Goal: Task Accomplishment & Management: Complete application form

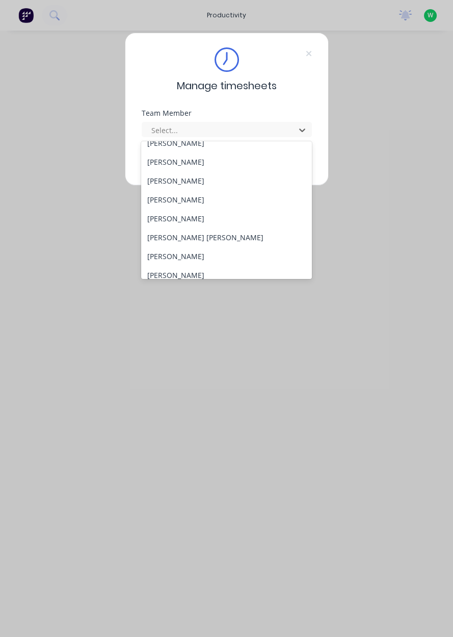
scroll to position [105, 0]
click at [177, 253] on div "[PERSON_NAME]" at bounding box center [226, 255] width 171 height 19
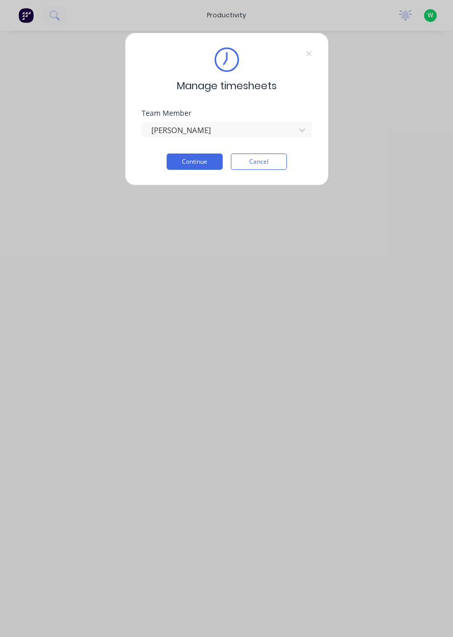
click at [195, 163] on button "Continue" at bounding box center [195, 161] width 56 height 16
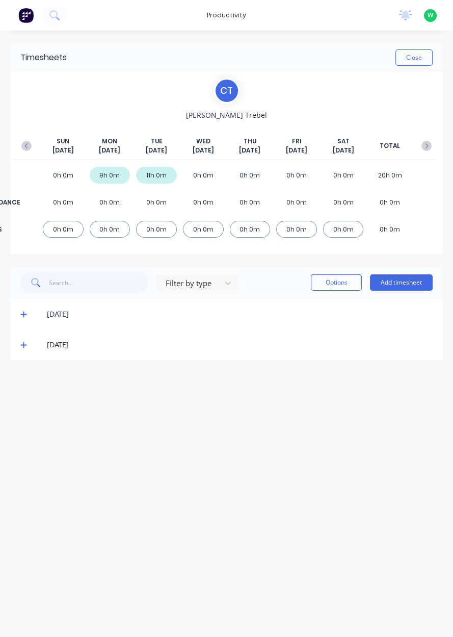
click at [400, 280] on button "Add timesheet" at bounding box center [401, 282] width 63 height 16
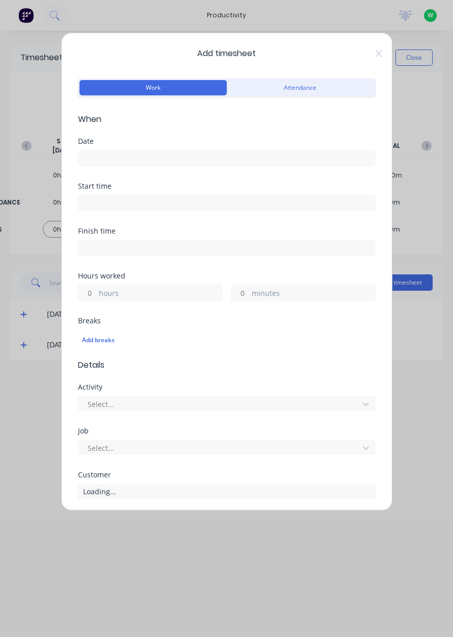
click at [105, 152] on input at bounding box center [227, 157] width 297 height 15
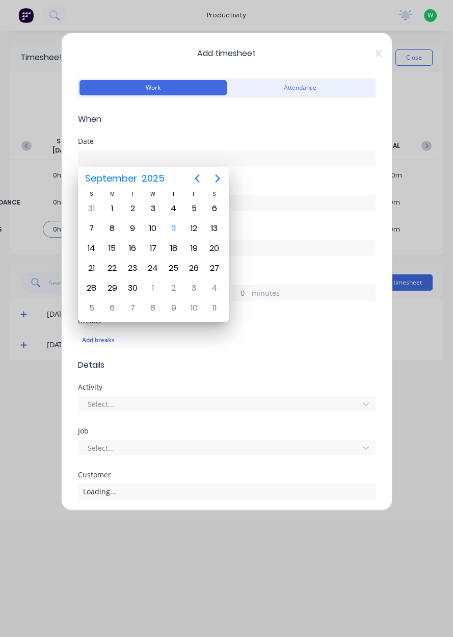
click at [157, 230] on div "10" at bounding box center [152, 228] width 15 height 15
type input "[DATE]"
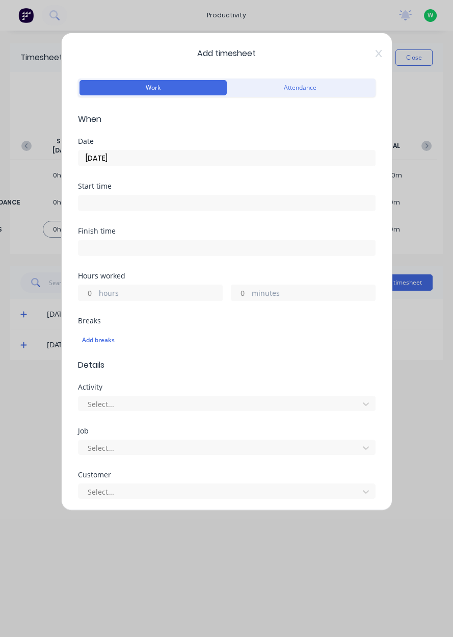
click at [112, 291] on label "hours" at bounding box center [160, 294] width 123 height 13
click at [96, 291] on input "hours" at bounding box center [88, 292] width 18 height 15
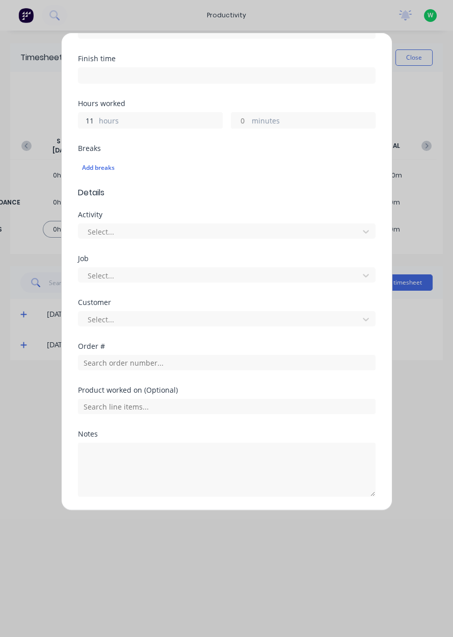
scroll to position [182, 0]
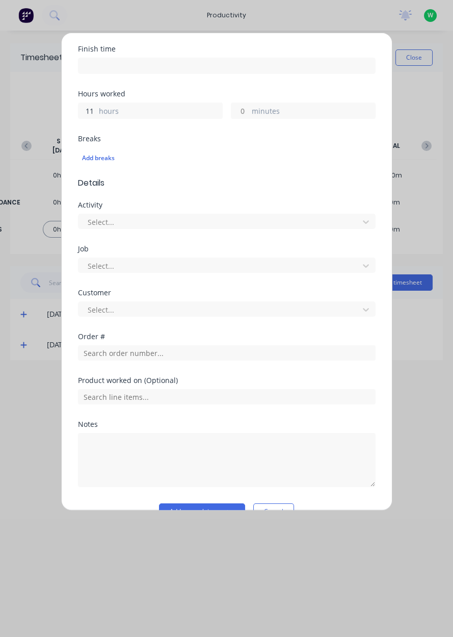
type input "11"
click at [119, 354] on input "text" at bounding box center [227, 352] width 298 height 15
click at [118, 384] on div "Product worked on (Optional)" at bounding box center [227, 391] width 298 height 28
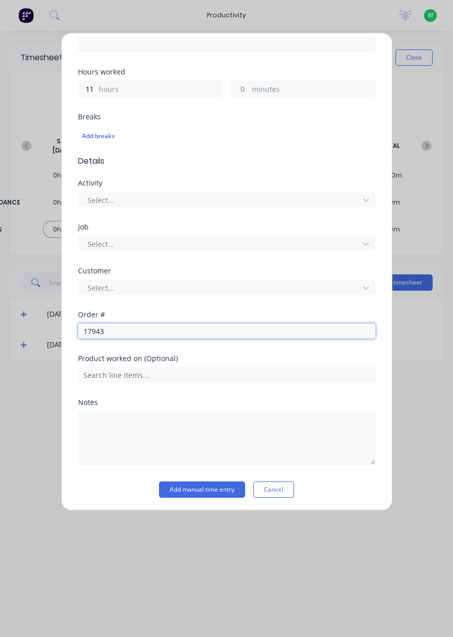
click at [124, 331] on input "17943" at bounding box center [227, 330] width 298 height 15
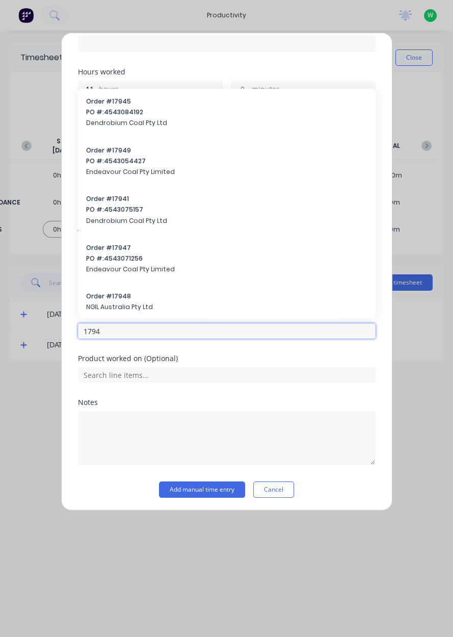
type input "17943"
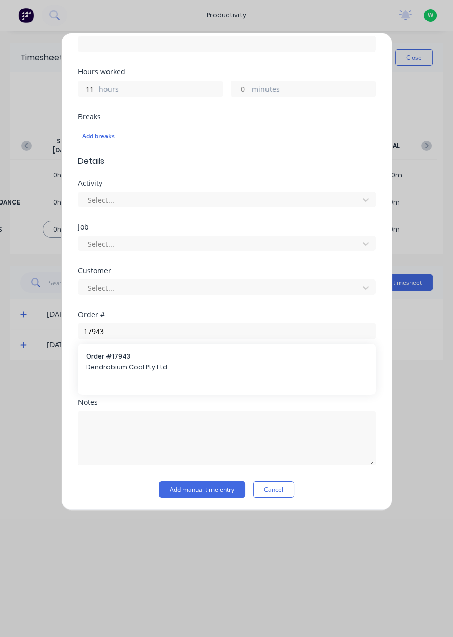
click at [113, 367] on span "Dendrobium Coal Pty Ltd" at bounding box center [226, 367] width 281 height 9
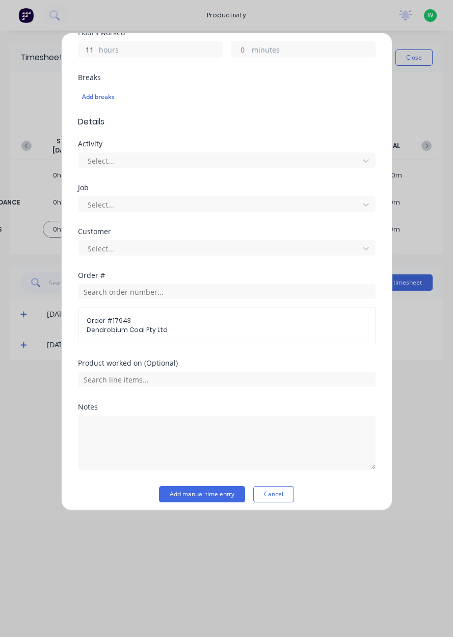
scroll to position [247, 0]
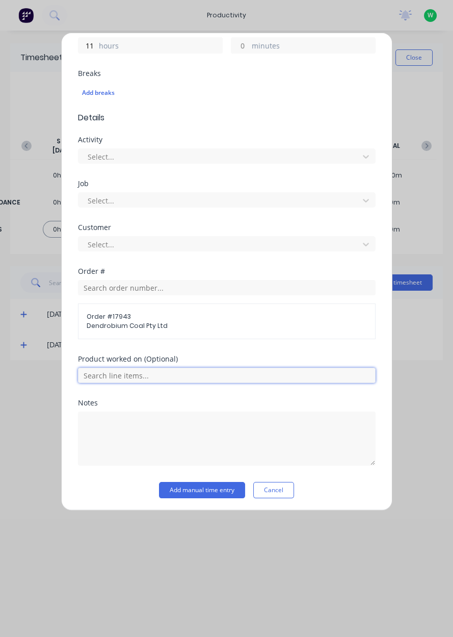
click at [254, 377] on input "text" at bounding box center [227, 375] width 298 height 15
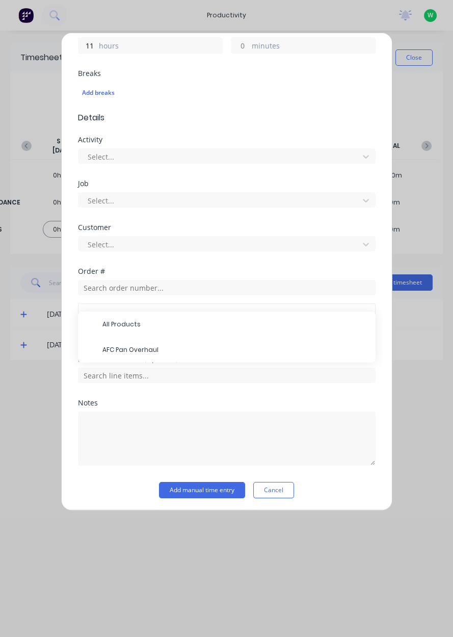
click at [135, 349] on span "AFC Pan Overhaul" at bounding box center [234, 349] width 265 height 9
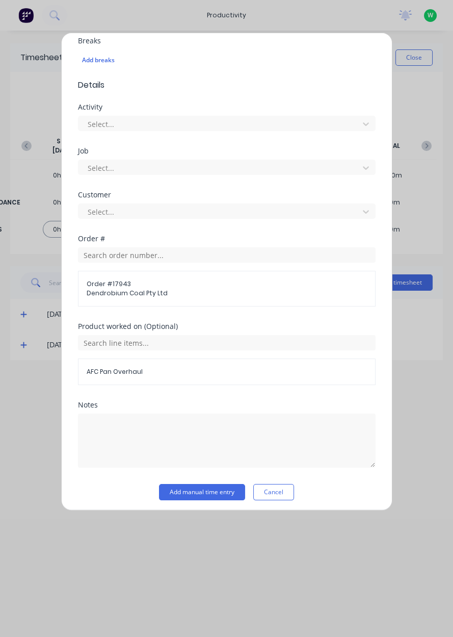
scroll to position [279, 0]
click at [201, 494] on button "Add manual time entry" at bounding box center [202, 492] width 86 height 16
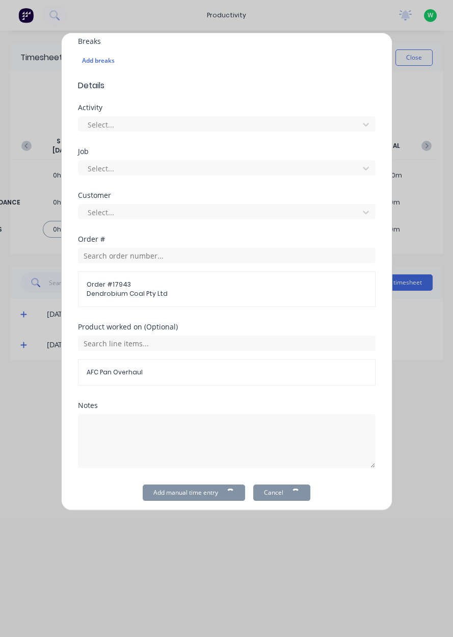
scroll to position [0, 0]
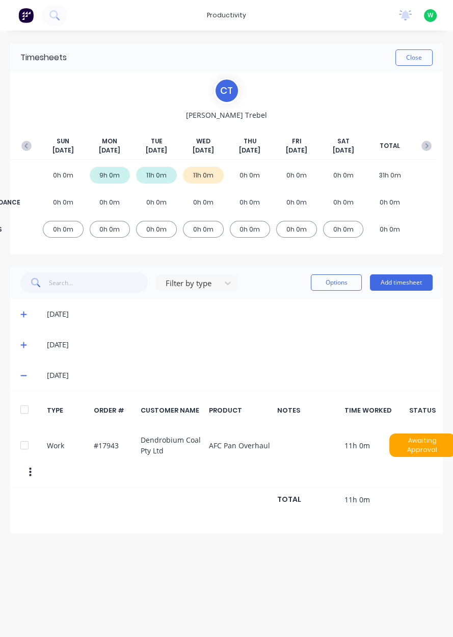
click at [402, 284] on button "Add timesheet" at bounding box center [401, 282] width 63 height 16
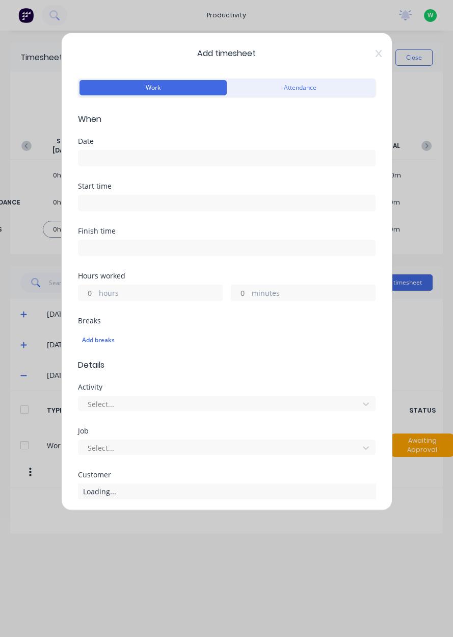
click at [122, 157] on input at bounding box center [227, 157] width 297 height 15
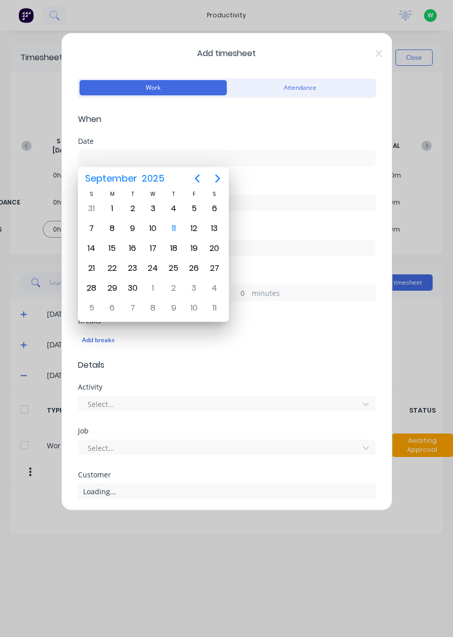
click at [178, 233] on div "11" at bounding box center [173, 228] width 20 height 19
type input "[DATE]"
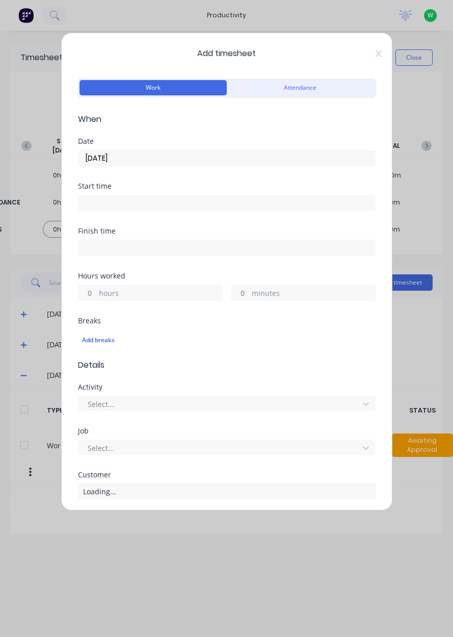
click at [112, 295] on label "hours" at bounding box center [160, 294] width 123 height 13
click at [96, 295] on input "hours" at bounding box center [88, 292] width 18 height 15
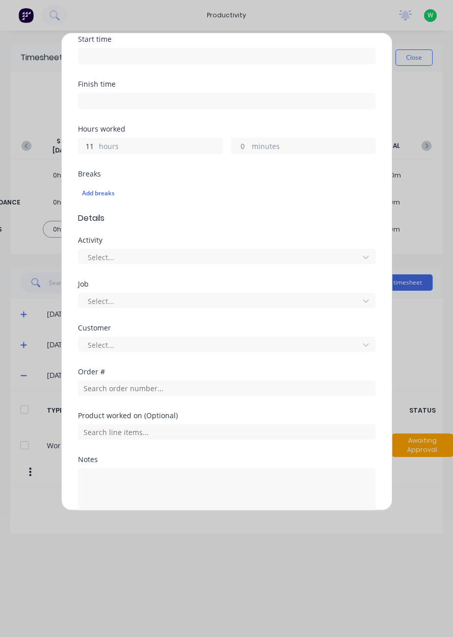
scroll to position [147, 0]
type input "11"
click at [134, 384] on input "text" at bounding box center [227, 387] width 298 height 15
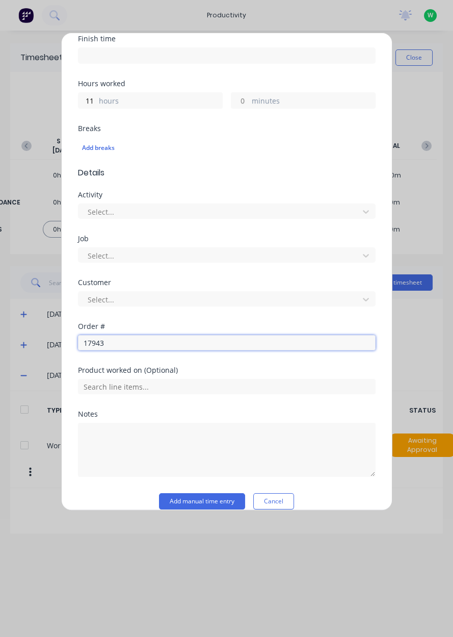
scroll to position [204, 0]
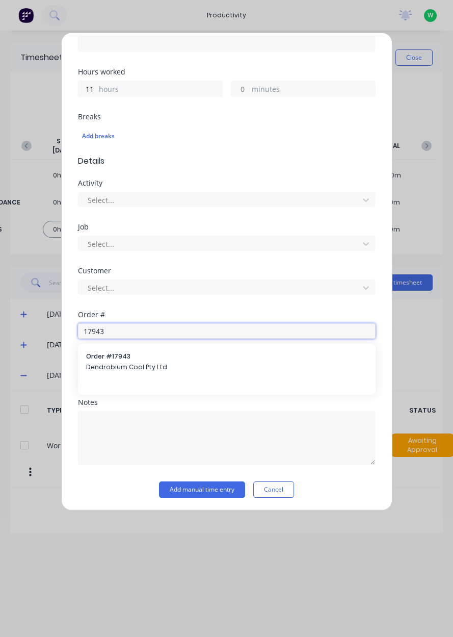
type input "17943"
click at [127, 367] on span "Dendrobium Coal Pty Ltd" at bounding box center [226, 367] width 281 height 9
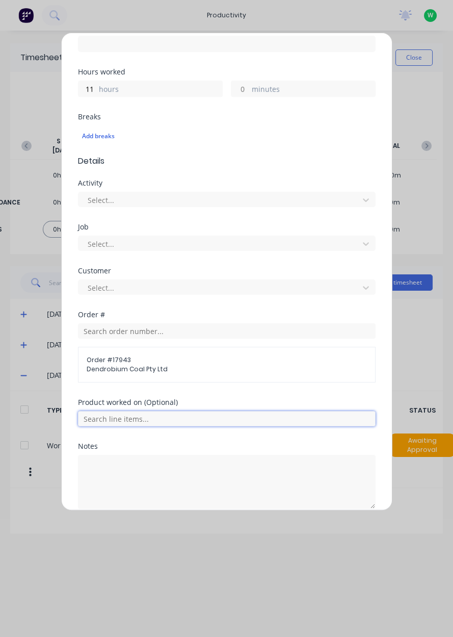
click at [127, 414] on input "text" at bounding box center [227, 418] width 298 height 15
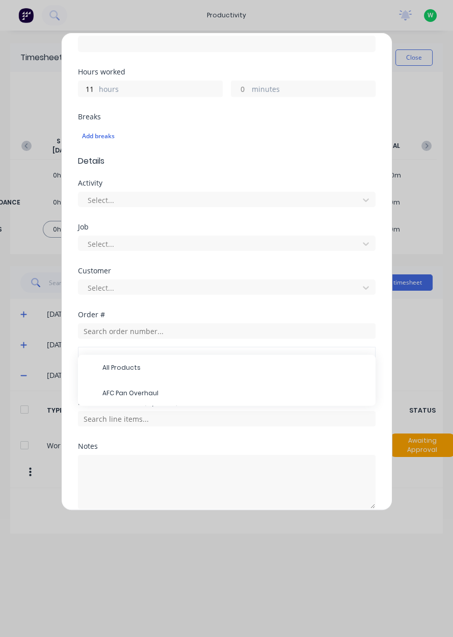
click at [143, 393] on span "AFC Pan Overhaul" at bounding box center [234, 393] width 265 height 9
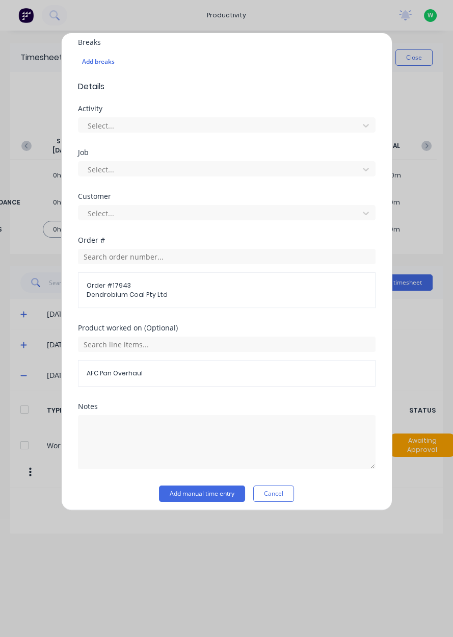
scroll to position [282, 0]
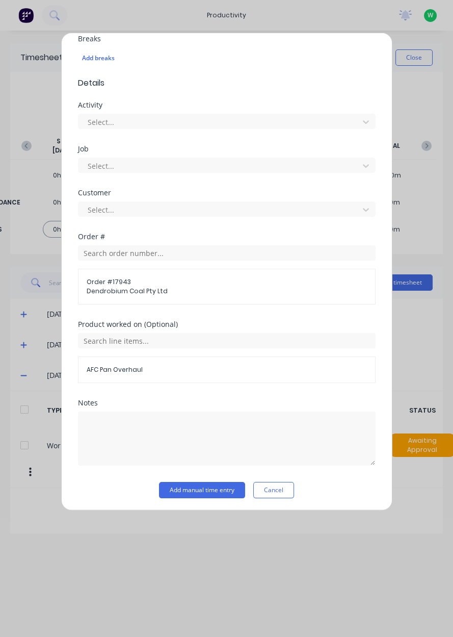
click at [202, 490] on button "Add manual time entry" at bounding box center [202, 490] width 86 height 16
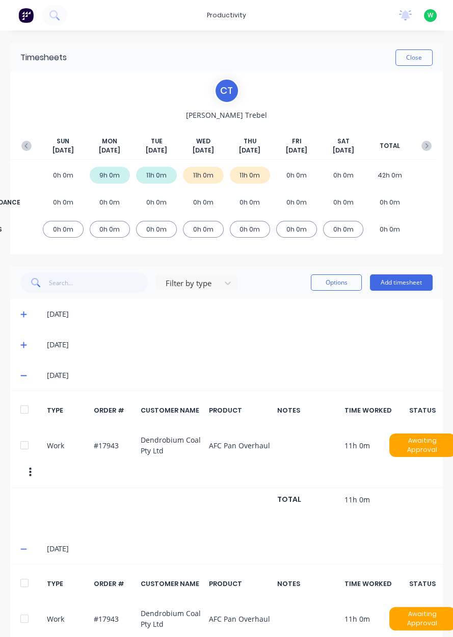
click at [420, 58] on button "Close" at bounding box center [414, 57] width 37 height 16
